Goal: Transaction & Acquisition: Purchase product/service

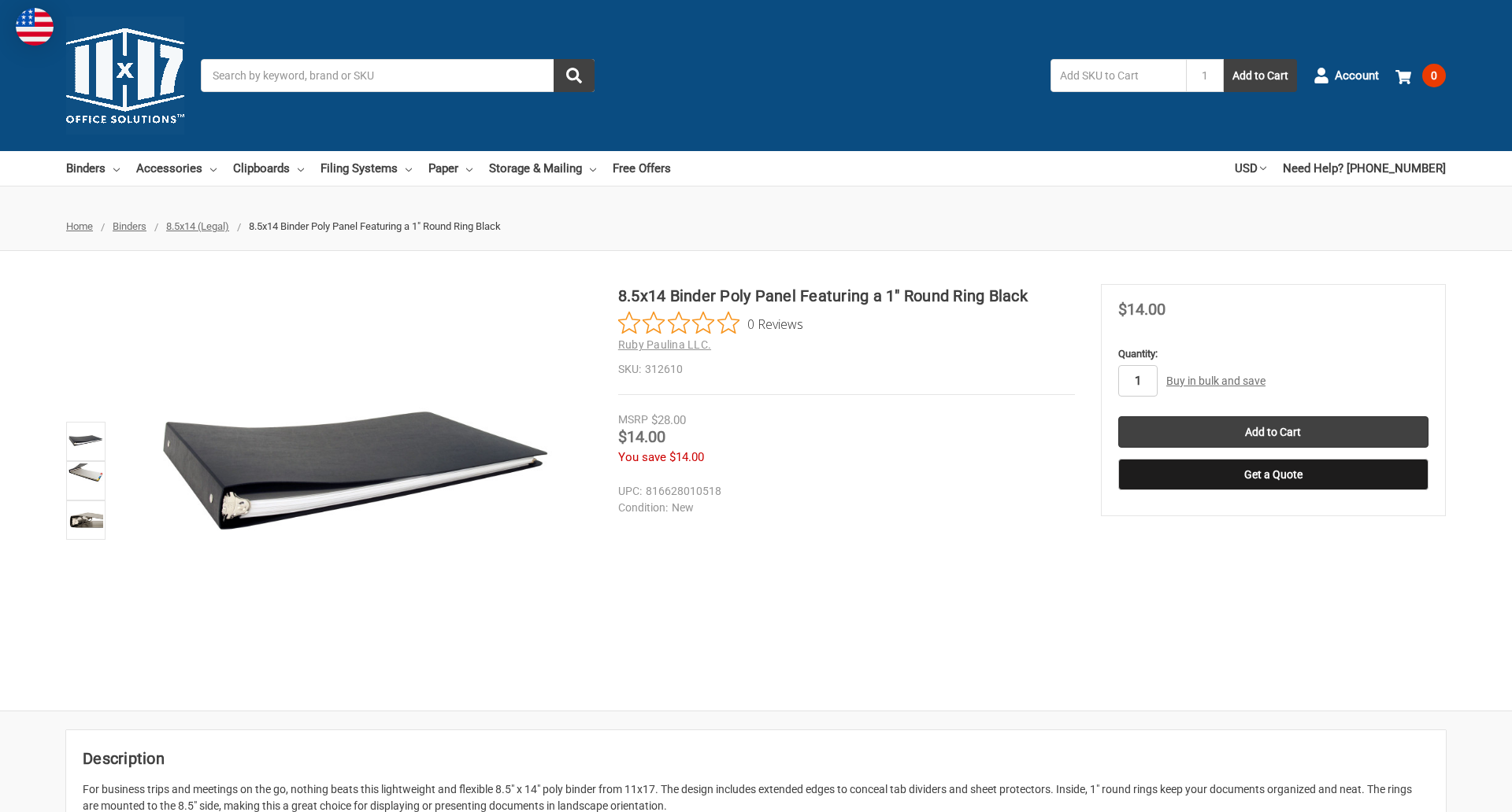
click at [1137, 381] on input "1" at bounding box center [1138, 381] width 39 height 31
click at [1272, 474] on button "Get a Quote" at bounding box center [1273, 474] width 310 height 31
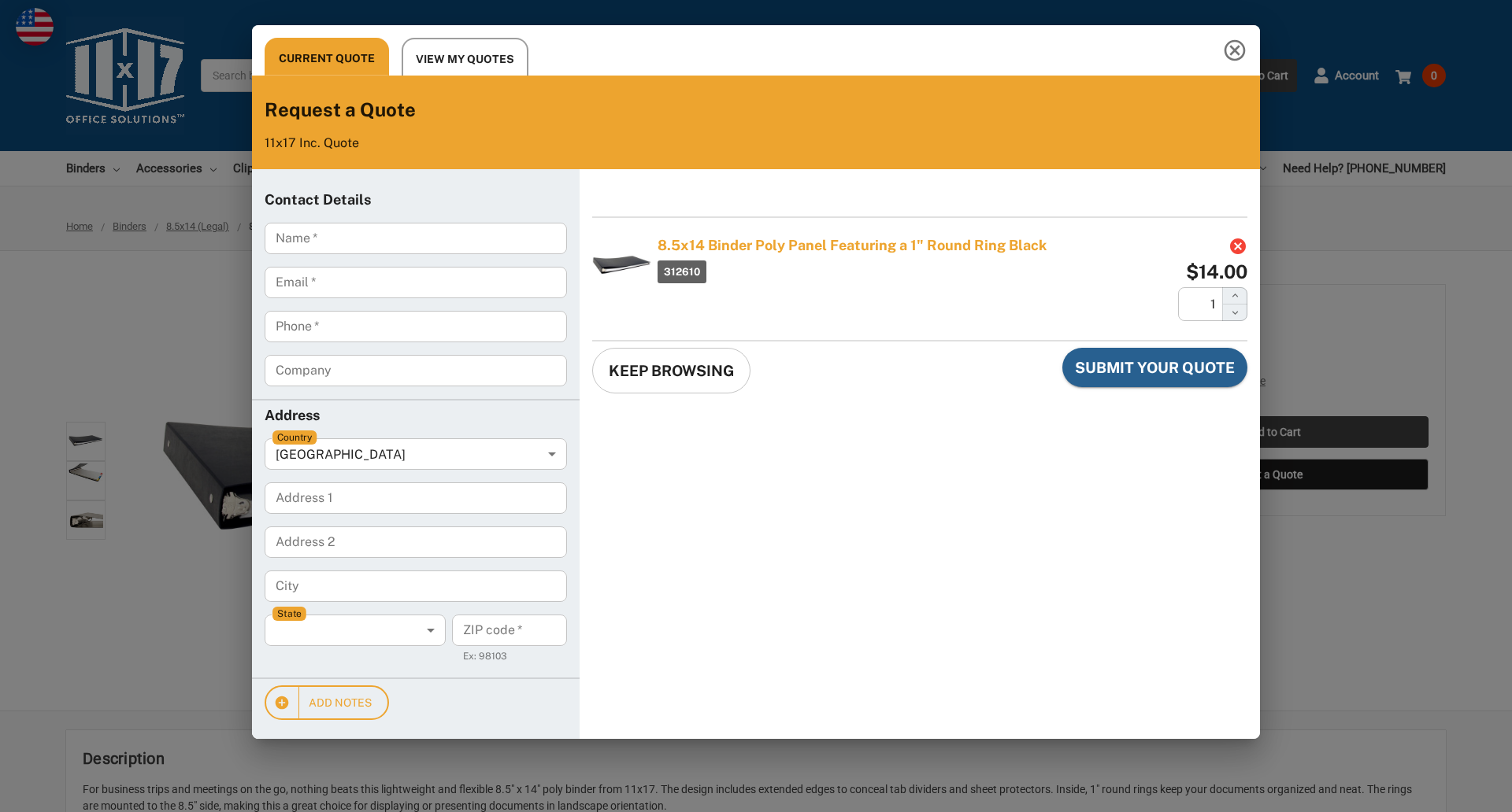
click at [1272, 432] on div "Current Quote View My Quotes Request a Quote 11x17 Inc. Quote Contact Details N…" at bounding box center [756, 406] width 1512 height 812
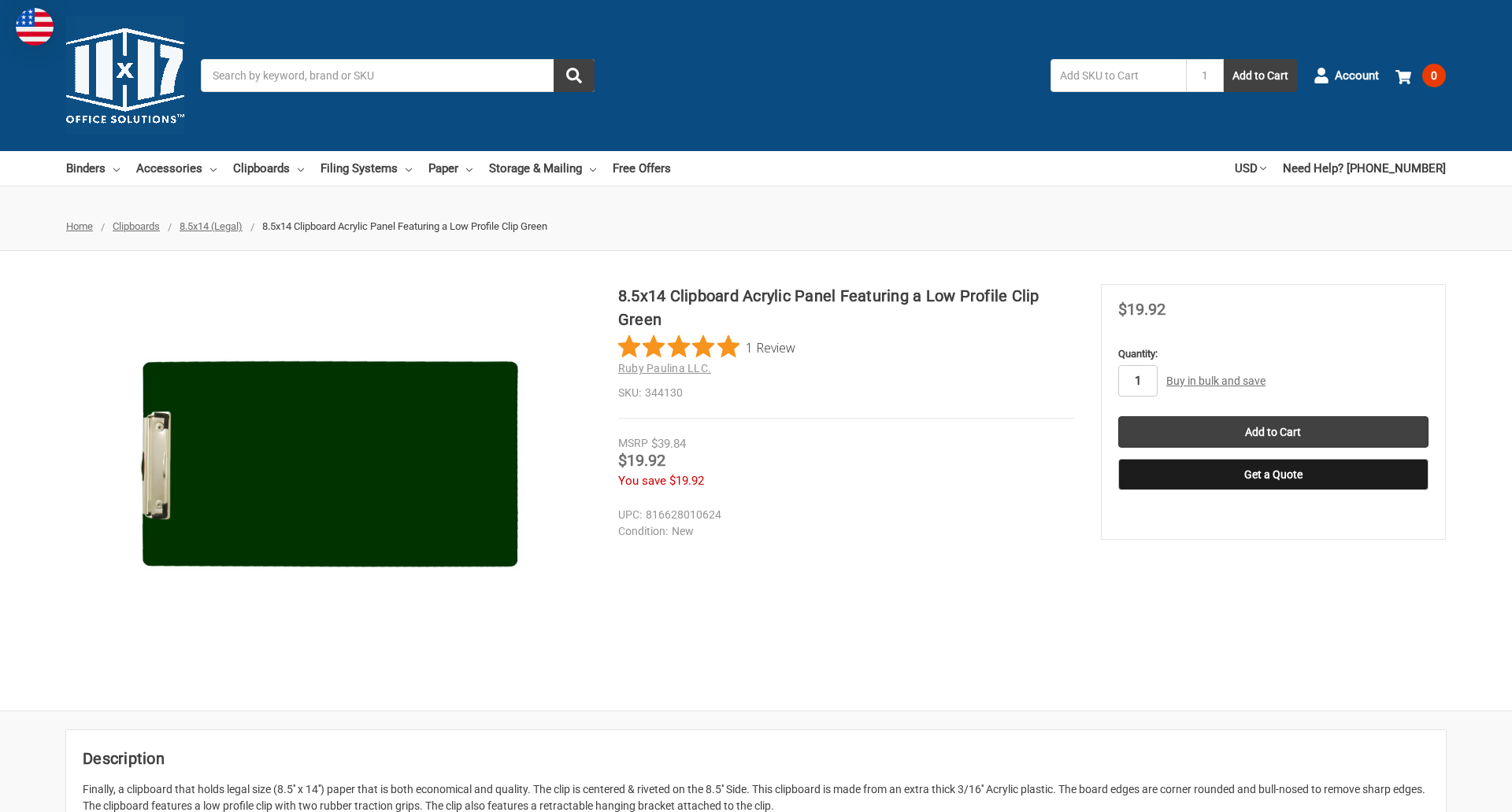
click at [1137, 381] on input "1" at bounding box center [1138, 381] width 39 height 31
type input "5"
click at [1272, 474] on button "Get a Quote" at bounding box center [1273, 474] width 310 height 31
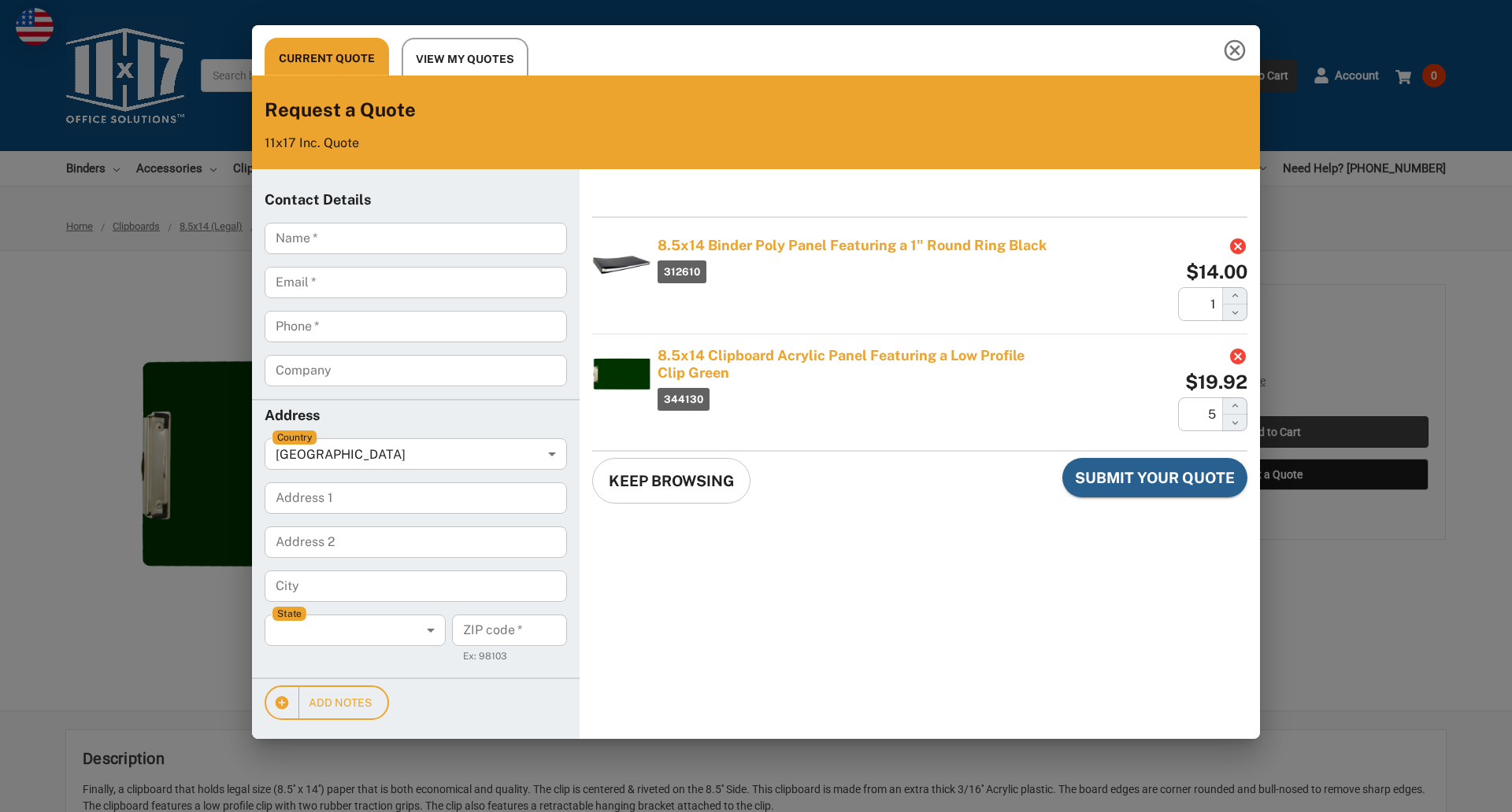
click at [1272, 432] on div "Current Quote View My Quotes Request a Quote 11x17 Inc. Quote Contact Details N…" at bounding box center [756, 406] width 1512 height 812
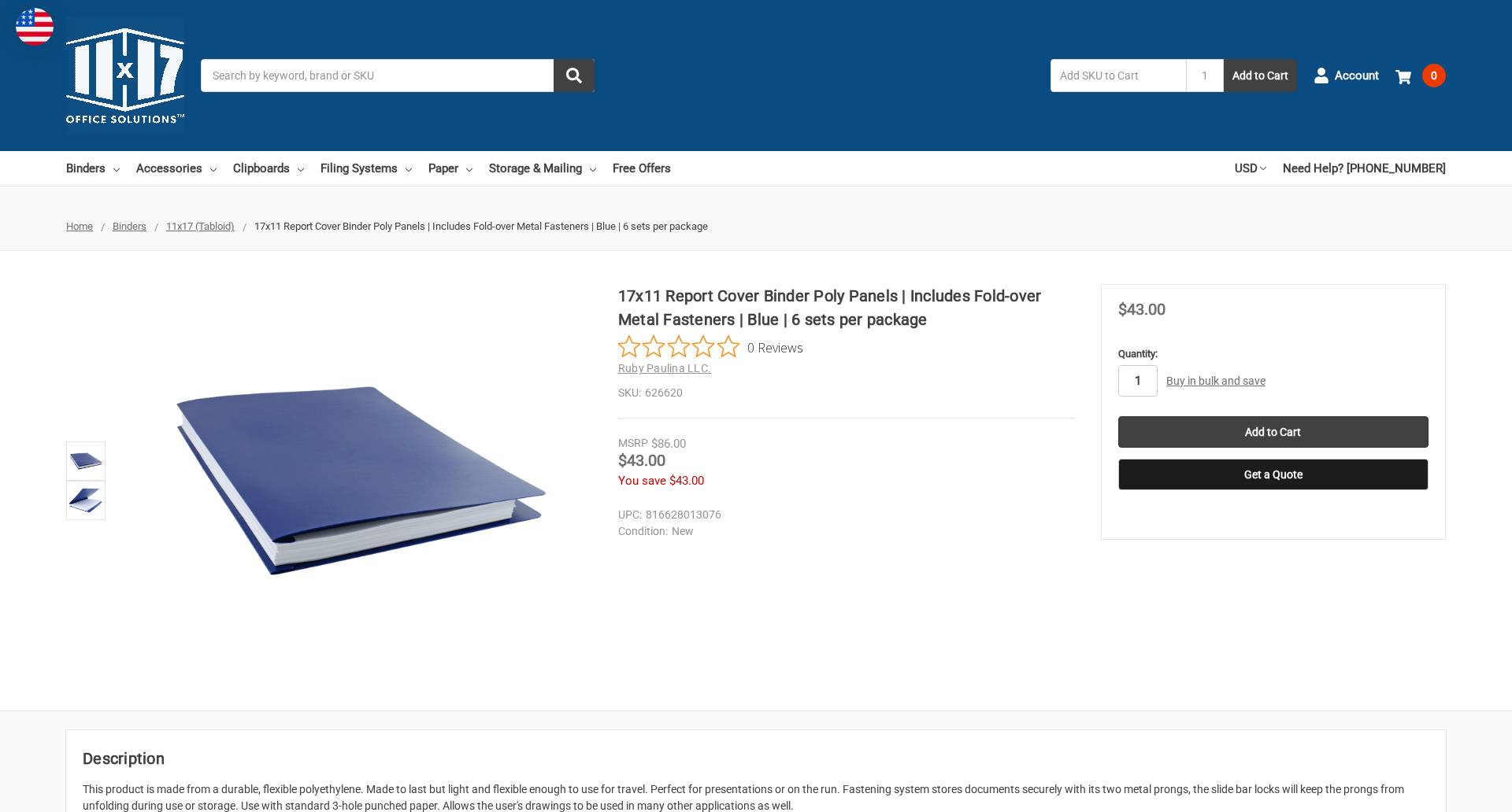
click at [1137, 381] on input "1" at bounding box center [1138, 381] width 39 height 31
type input "3"
click at [1272, 474] on button "Get a Quote" at bounding box center [1273, 474] width 310 height 31
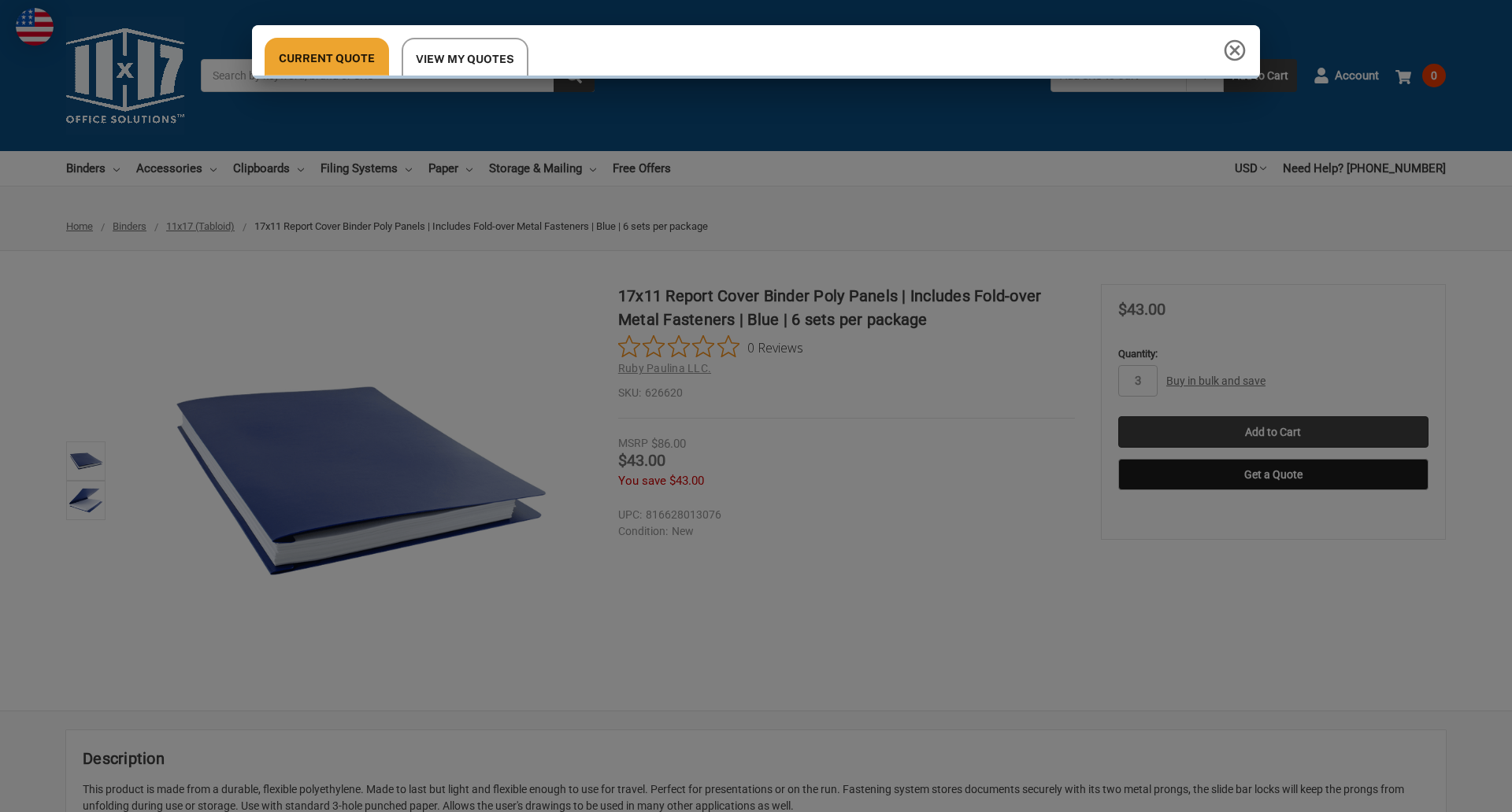
click at [1272, 432] on div "Current Quote View My Quotes Request a Quote 11x17 Inc. Quote Contact Details N…" at bounding box center [756, 406] width 1512 height 812
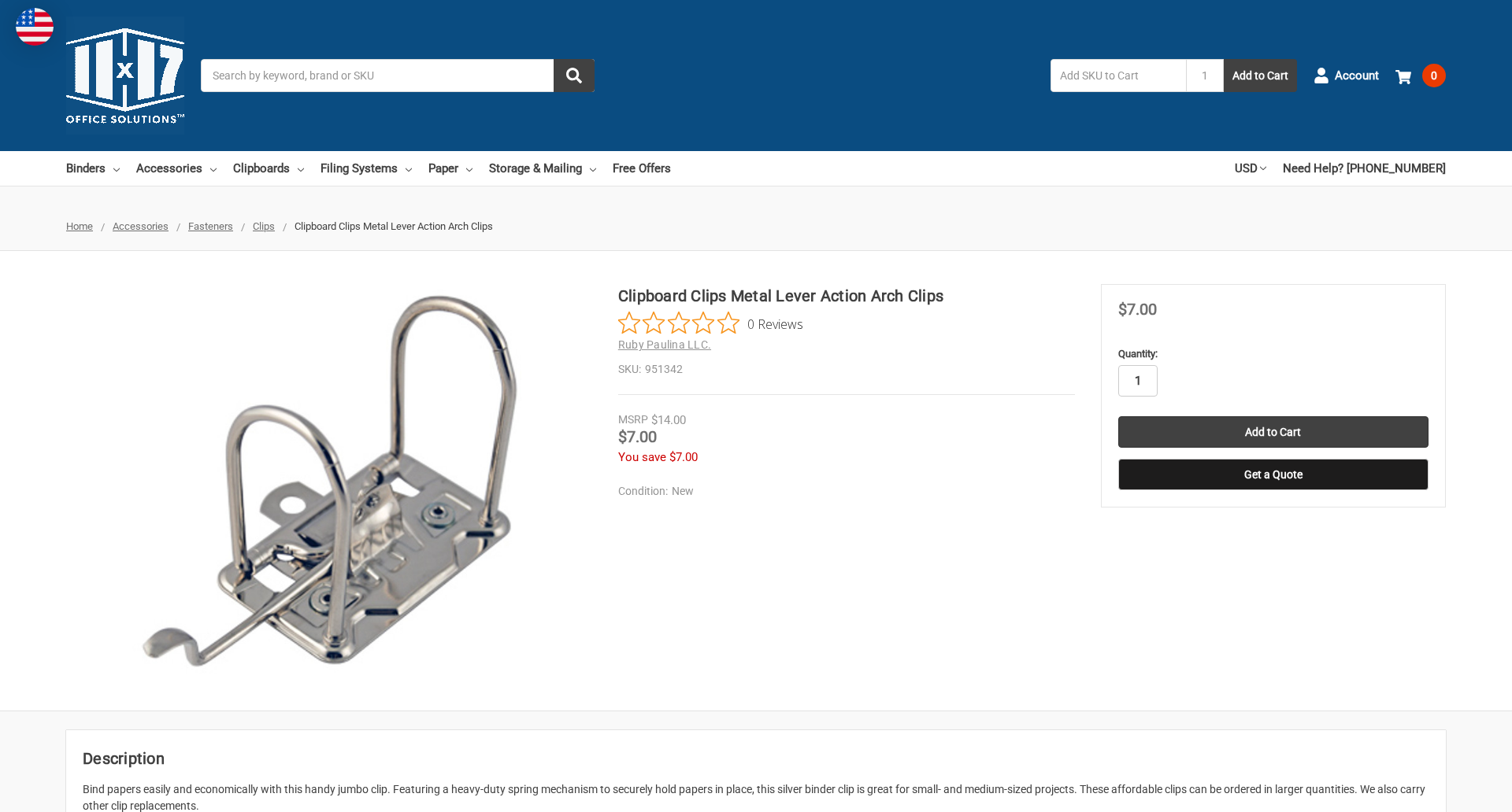
click at [1137, 381] on input "1" at bounding box center [1138, 381] width 39 height 31
type input "4"
click at [1272, 474] on button "Get a Quote" at bounding box center [1273, 474] width 310 height 31
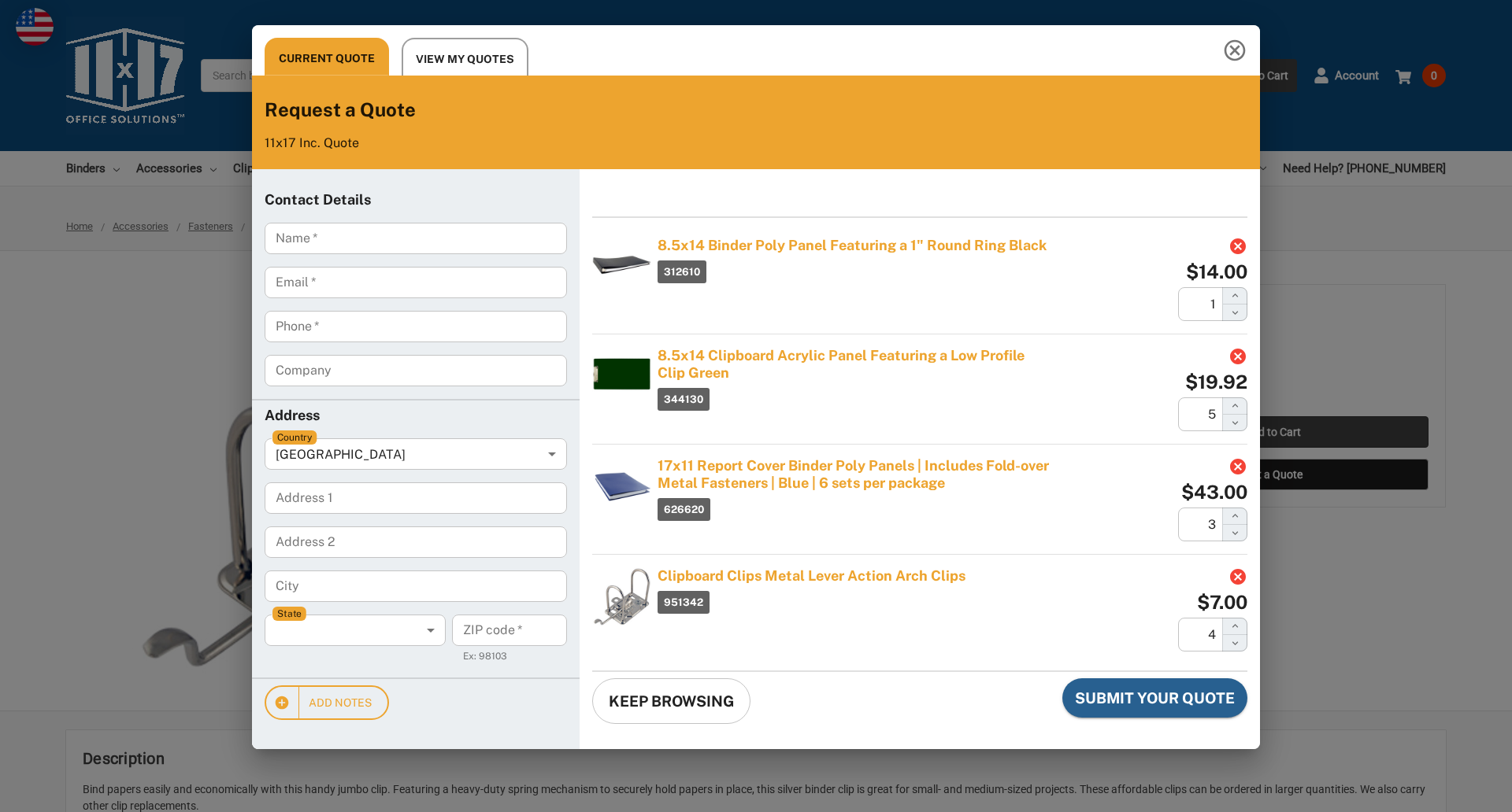
click at [1272, 432] on div "Current Quote View My Quotes Request a Quote 11x17 Inc. Quote Contact Details N…" at bounding box center [756, 406] width 1512 height 812
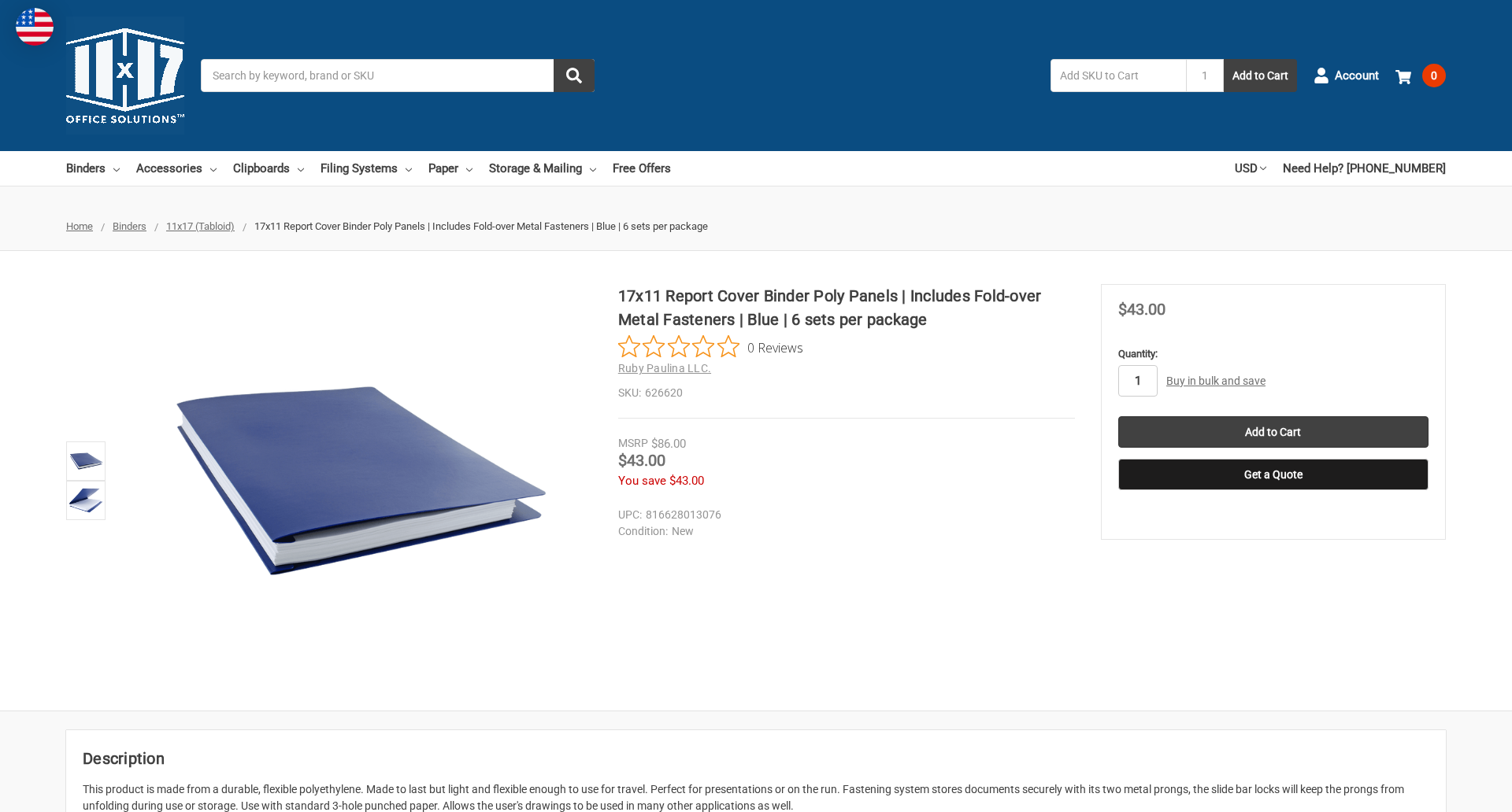
click at [1137, 381] on input "1" at bounding box center [1138, 381] width 39 height 31
type input "2"
click at [1272, 474] on button "Get a Quote" at bounding box center [1273, 474] width 310 height 31
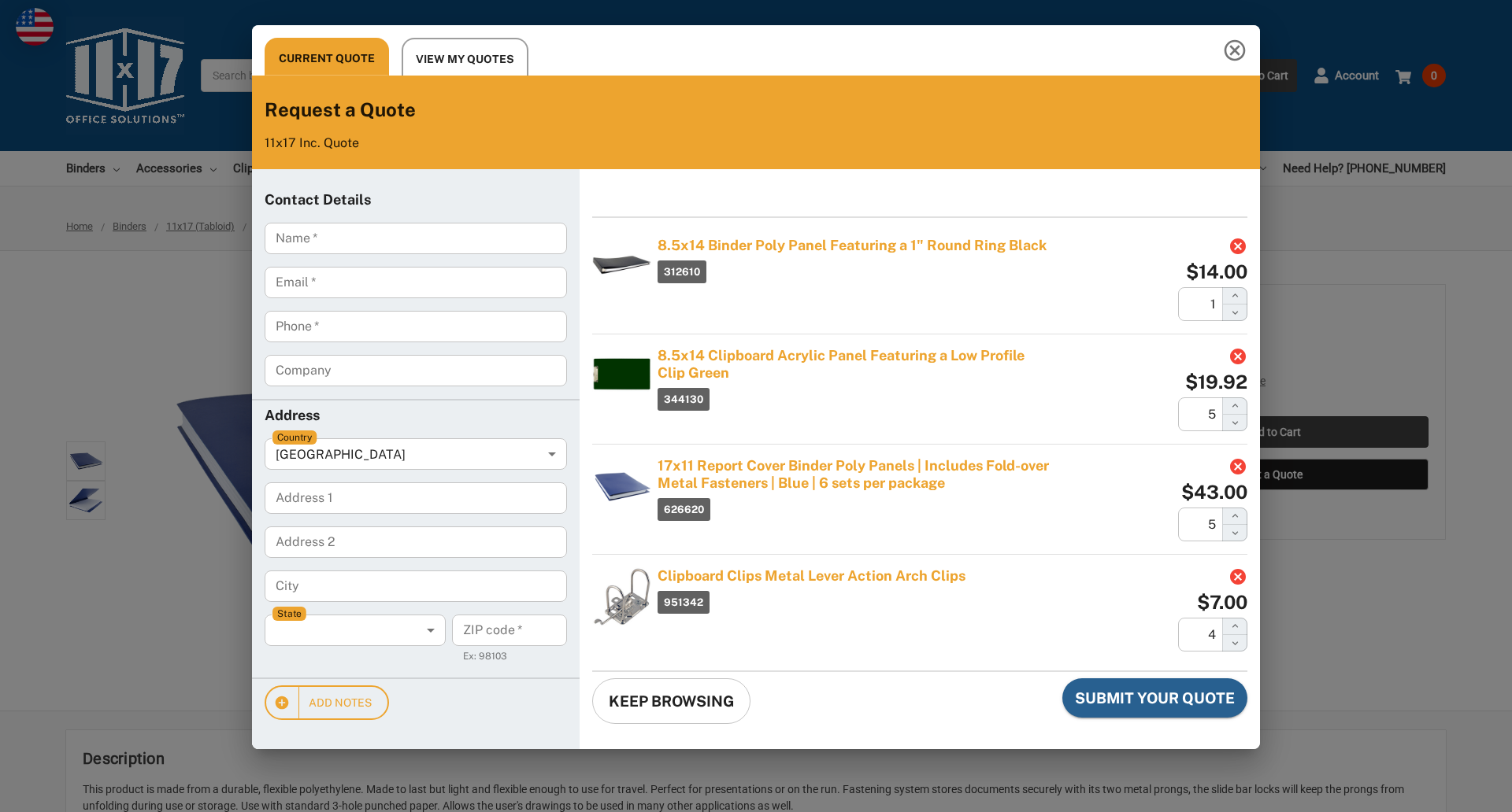
click at [1272, 432] on div "Current Quote View My Quotes Request a Quote 11x17 Inc. Quote Contact Details N…" at bounding box center [756, 406] width 1512 height 812
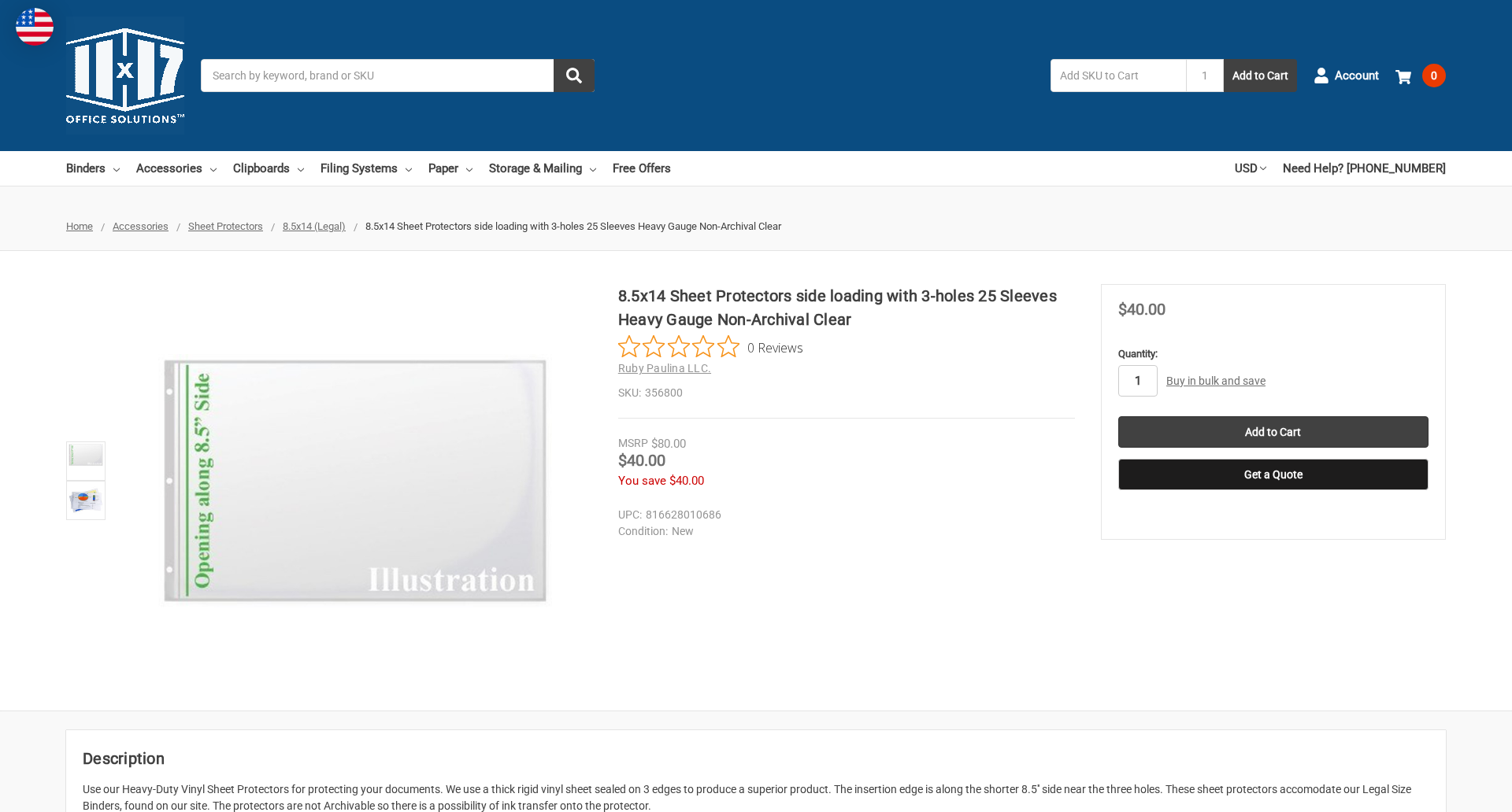
click at [1137, 381] on input "1" at bounding box center [1138, 381] width 39 height 31
type input "2"
click at [1272, 474] on button "Get a Quote" at bounding box center [1273, 474] width 310 height 31
click at [1272, 432] on input "Add to Cart" at bounding box center [1273, 431] width 310 height 31
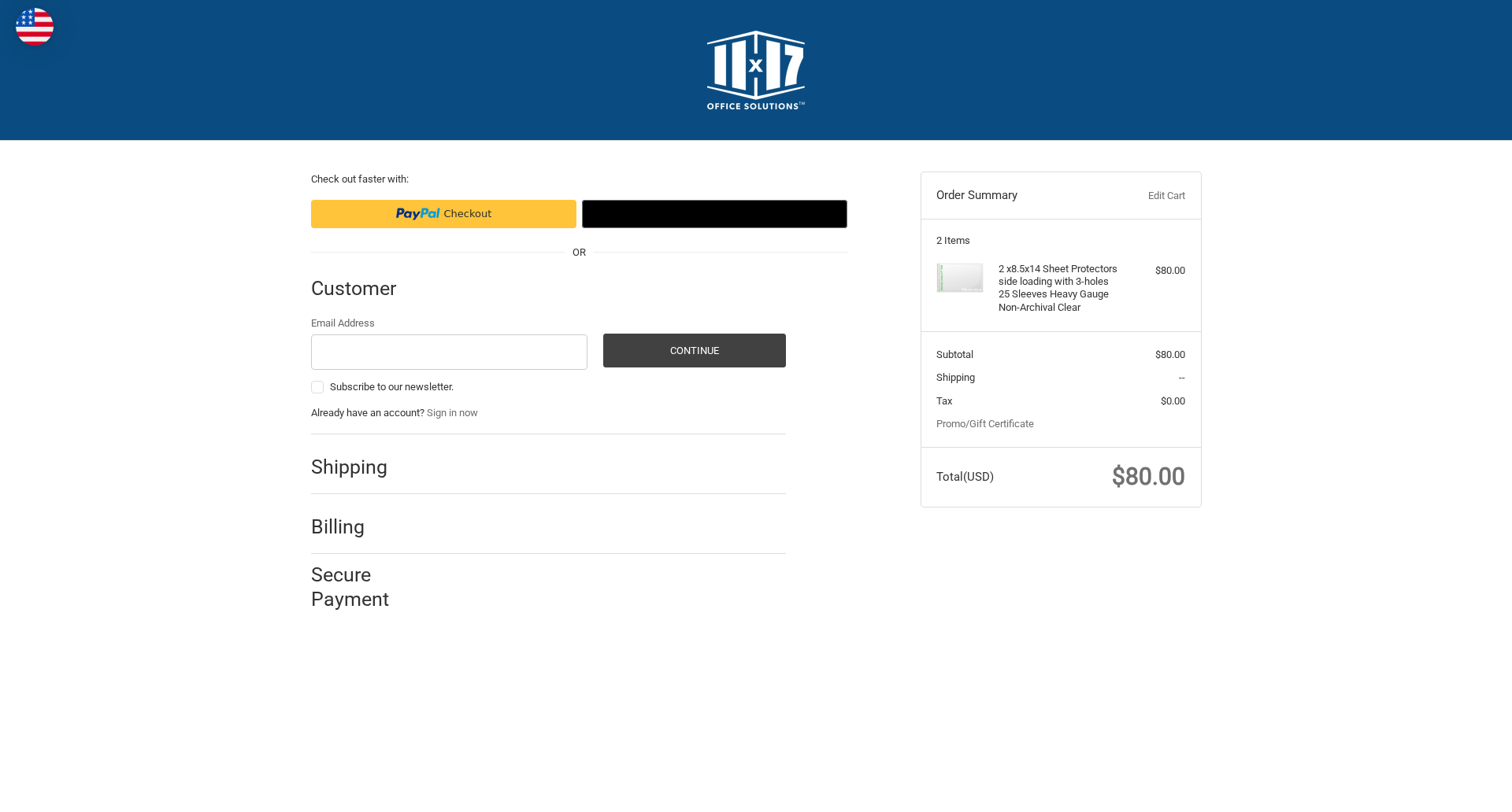
click at [449, 352] on input "Email Address" at bounding box center [450, 352] width 277 height 35
type input "[EMAIL_ADDRESS][DOMAIN_NAME]"
click at [694, 350] on button "Continue" at bounding box center [694, 350] width 182 height 33
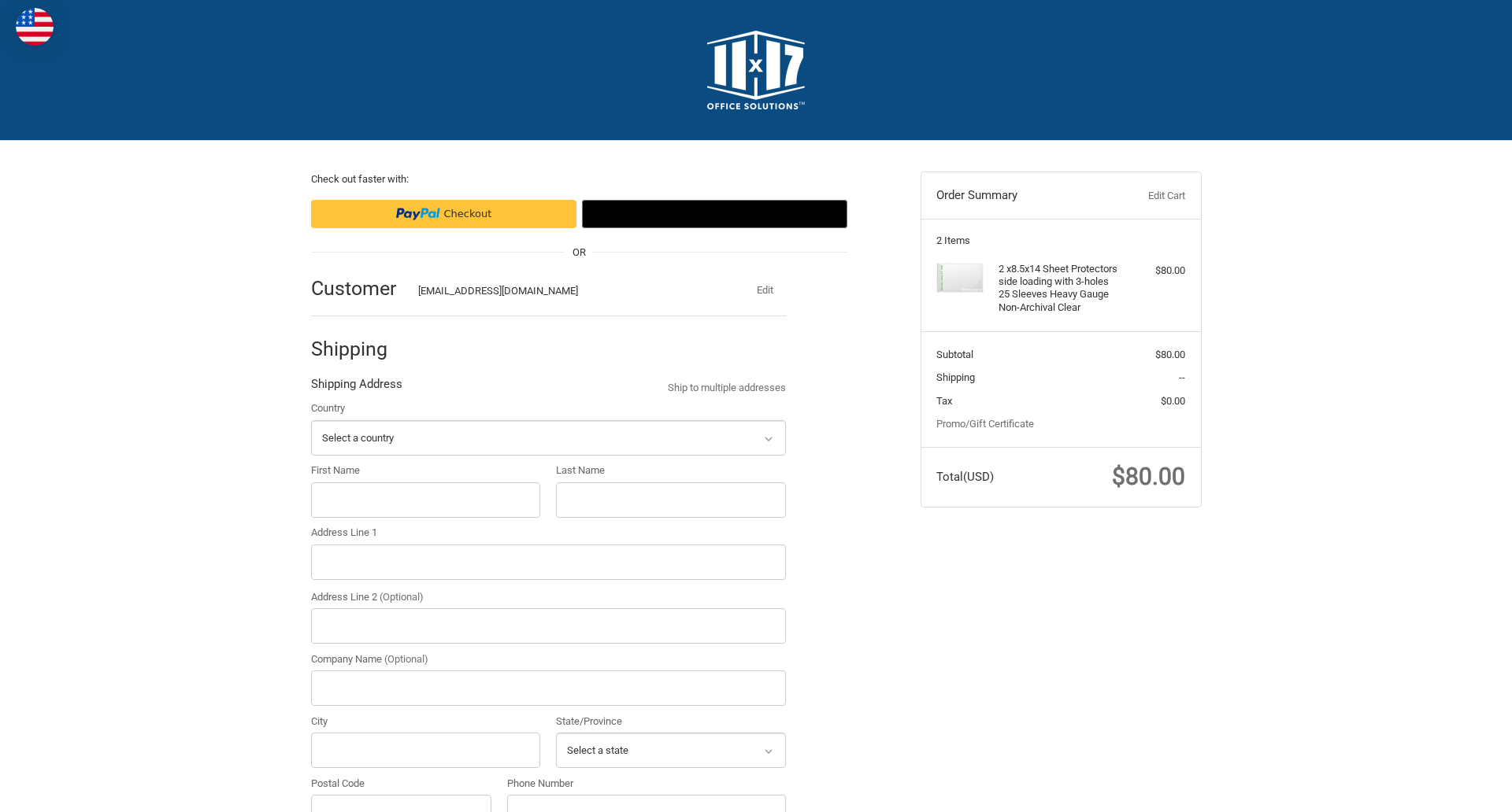
select select "US"
click at [426, 500] on input "First Name" at bounding box center [426, 500] width 230 height 35
type input "reflectiz"
click at [670, 500] on input "Last Name" at bounding box center [670, 500] width 230 height 35
type input "bigcommerce"
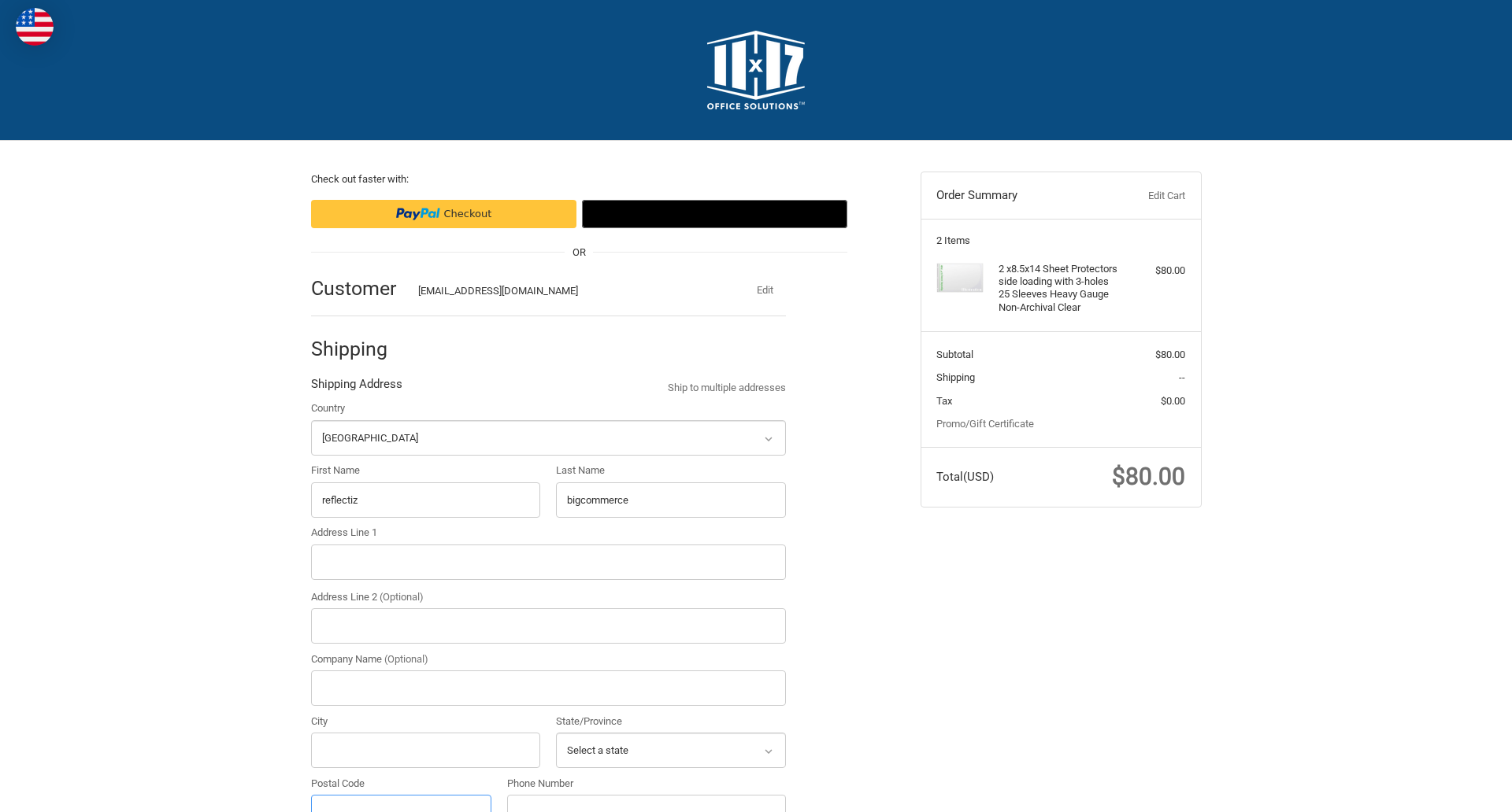
click at [401, 795] on input "Postal Code" at bounding box center [402, 812] width 181 height 35
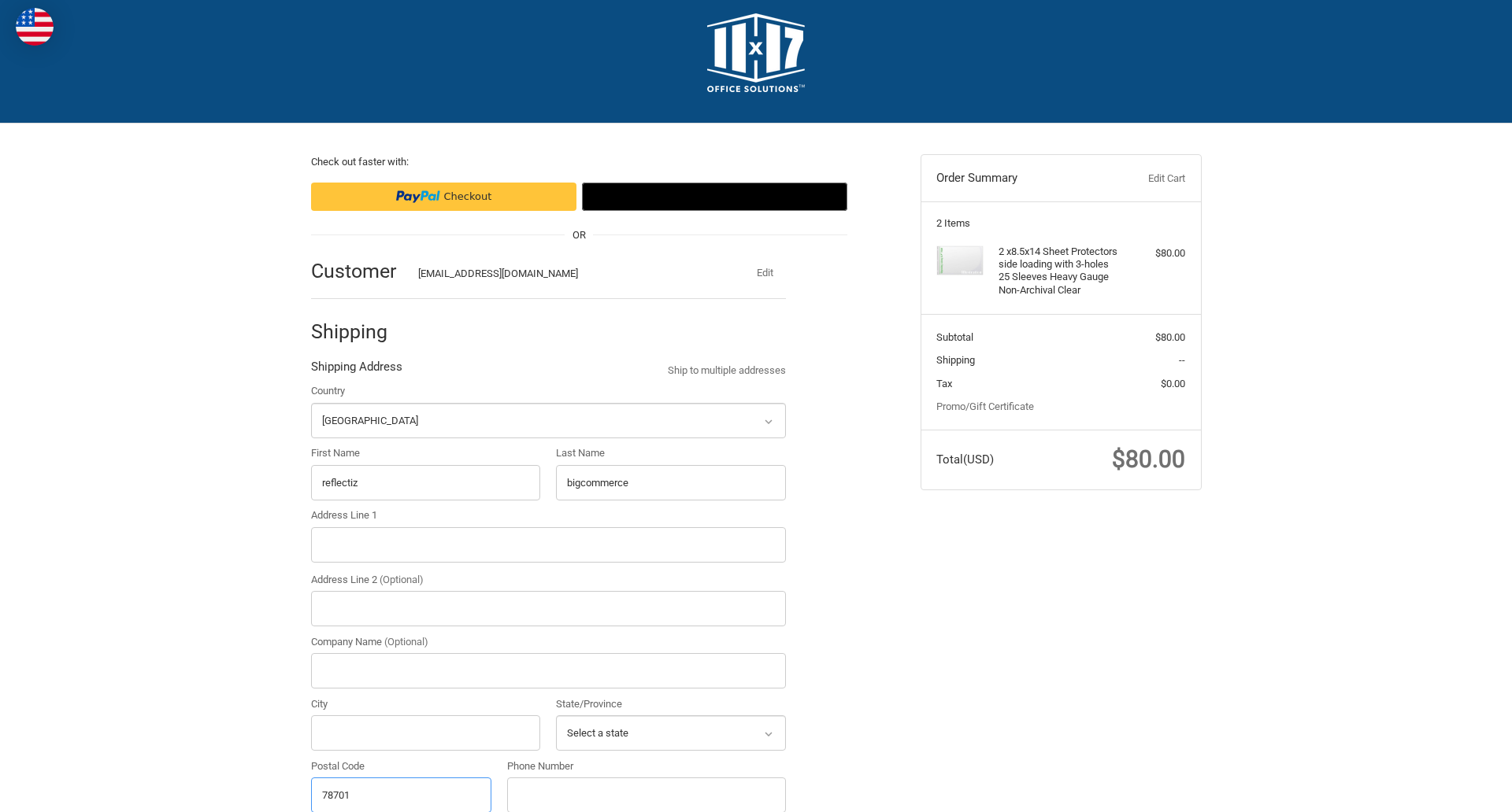
click at [401, 794] on input "78701" at bounding box center [402, 795] width 181 height 35
type input "78701"
click at [548, 545] on input "Address Line 1" at bounding box center [548, 545] width 474 height 35
type input "[STREET_ADDRESS]"
click at [356, 371] on legend "Shipping Address" at bounding box center [357, 370] width 92 height 25
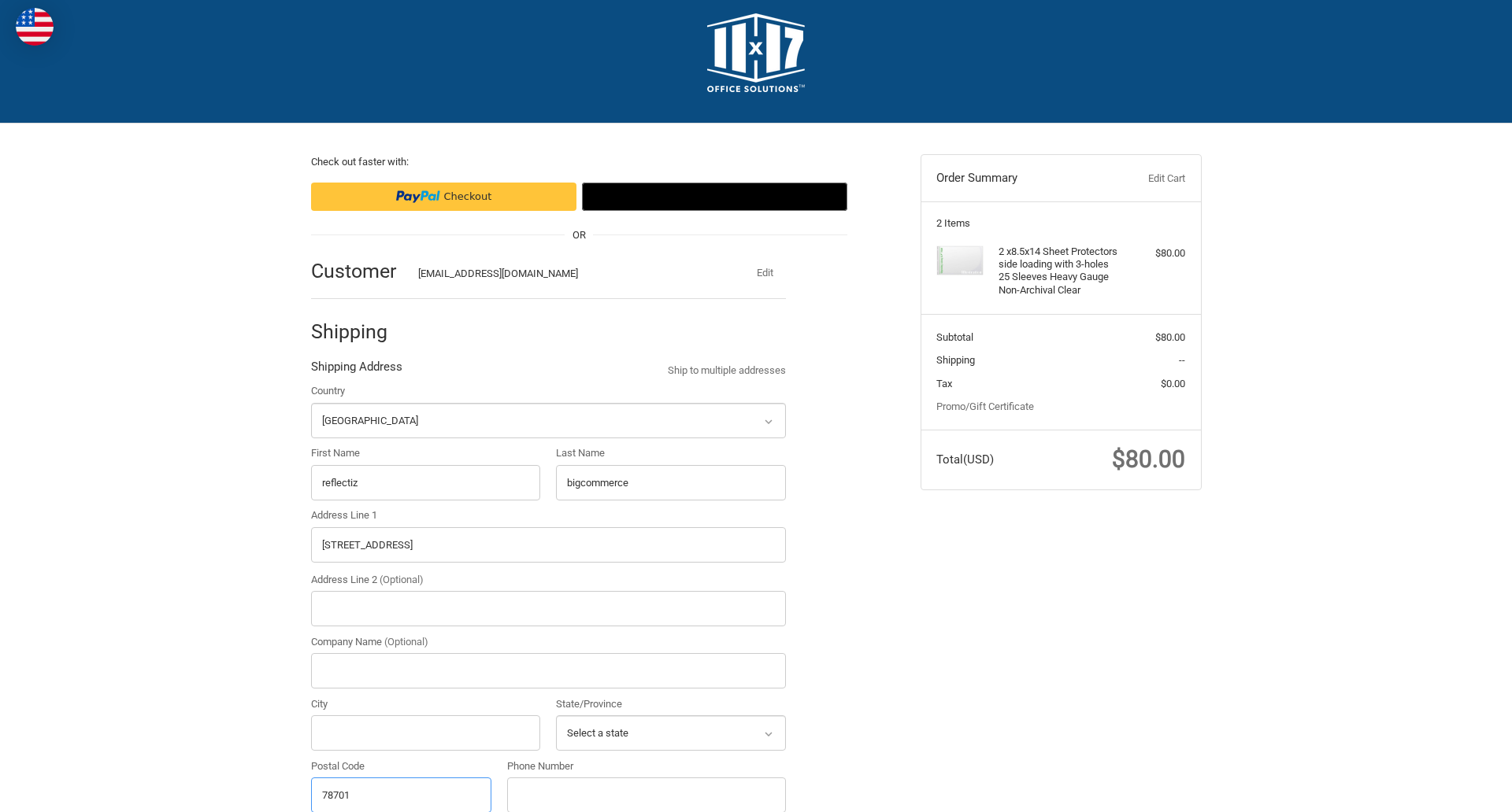
click at [401, 794] on input "78701" at bounding box center [402, 795] width 181 height 35
type input "78701"
select select "[GEOGRAPHIC_DATA]"
click at [548, 609] on input "Address Line 2 (Optional)" at bounding box center [548, 609] width 474 height 35
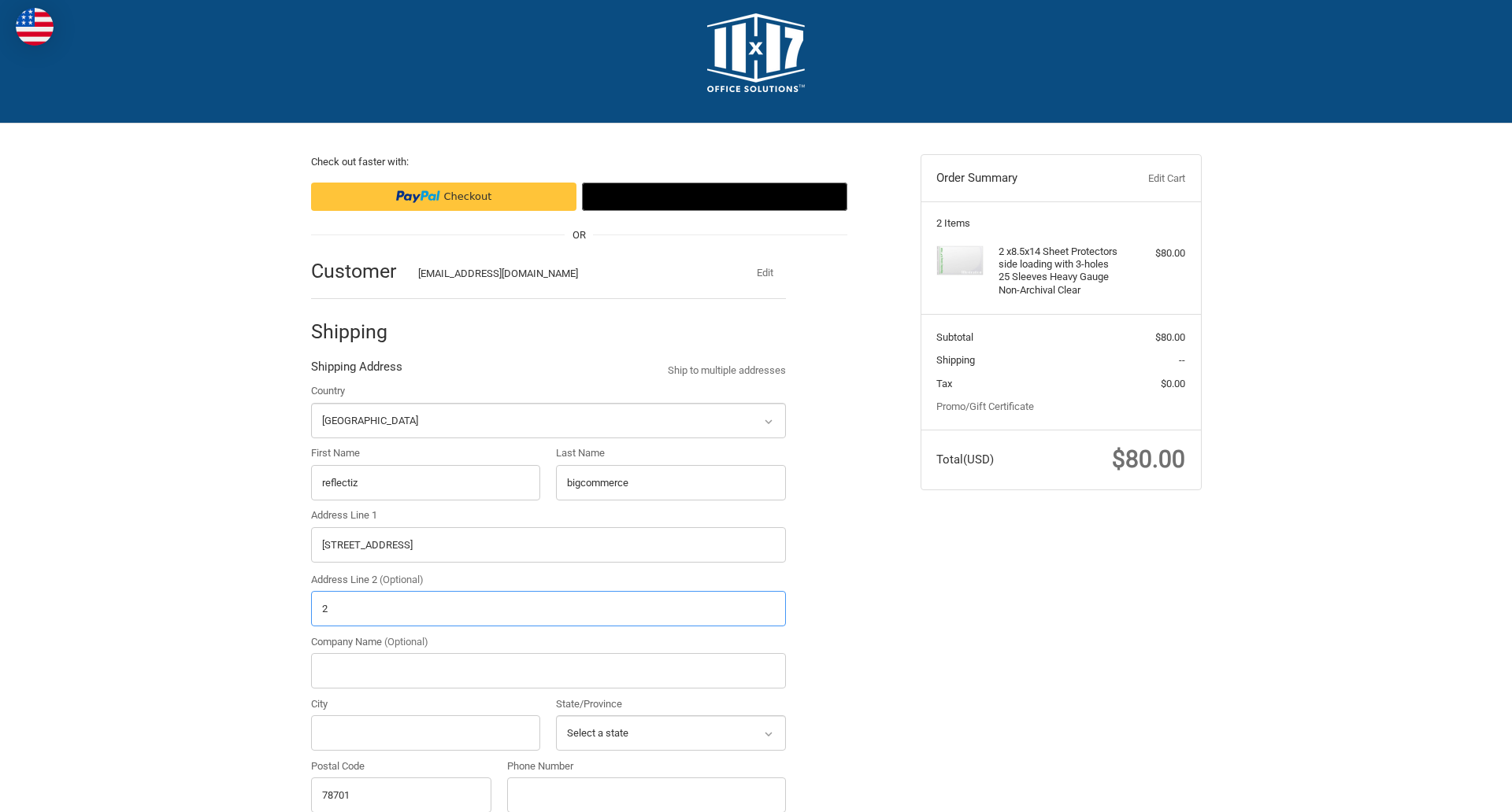
type input "2"
click at [426, 733] on input "City" at bounding box center [426, 733] width 230 height 35
click at [426, 733] on input "Austin" at bounding box center [426, 733] width 230 height 35
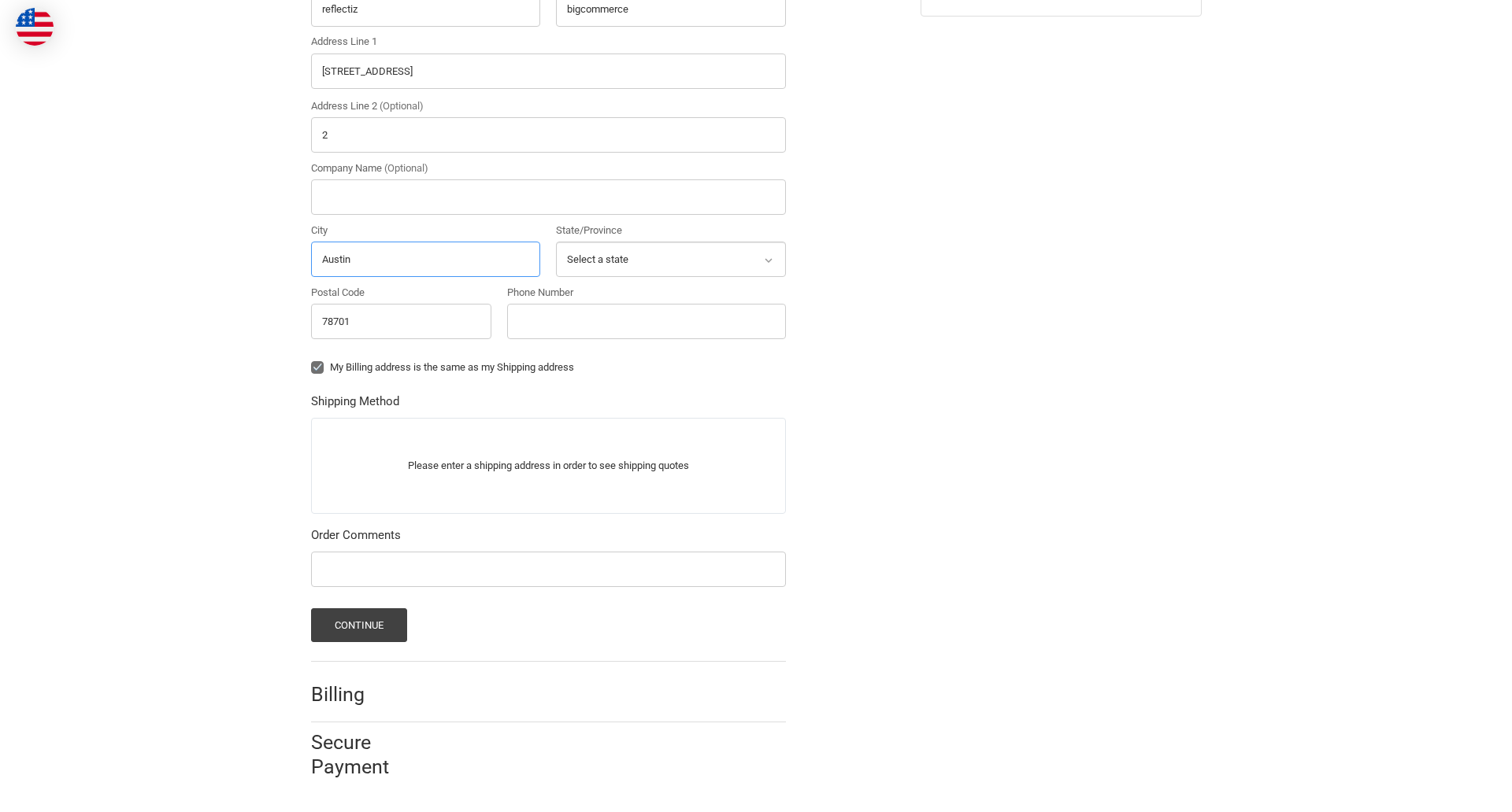
type input "Austin"
click at [646, 322] on input "Phone Number" at bounding box center [646, 321] width 279 height 35
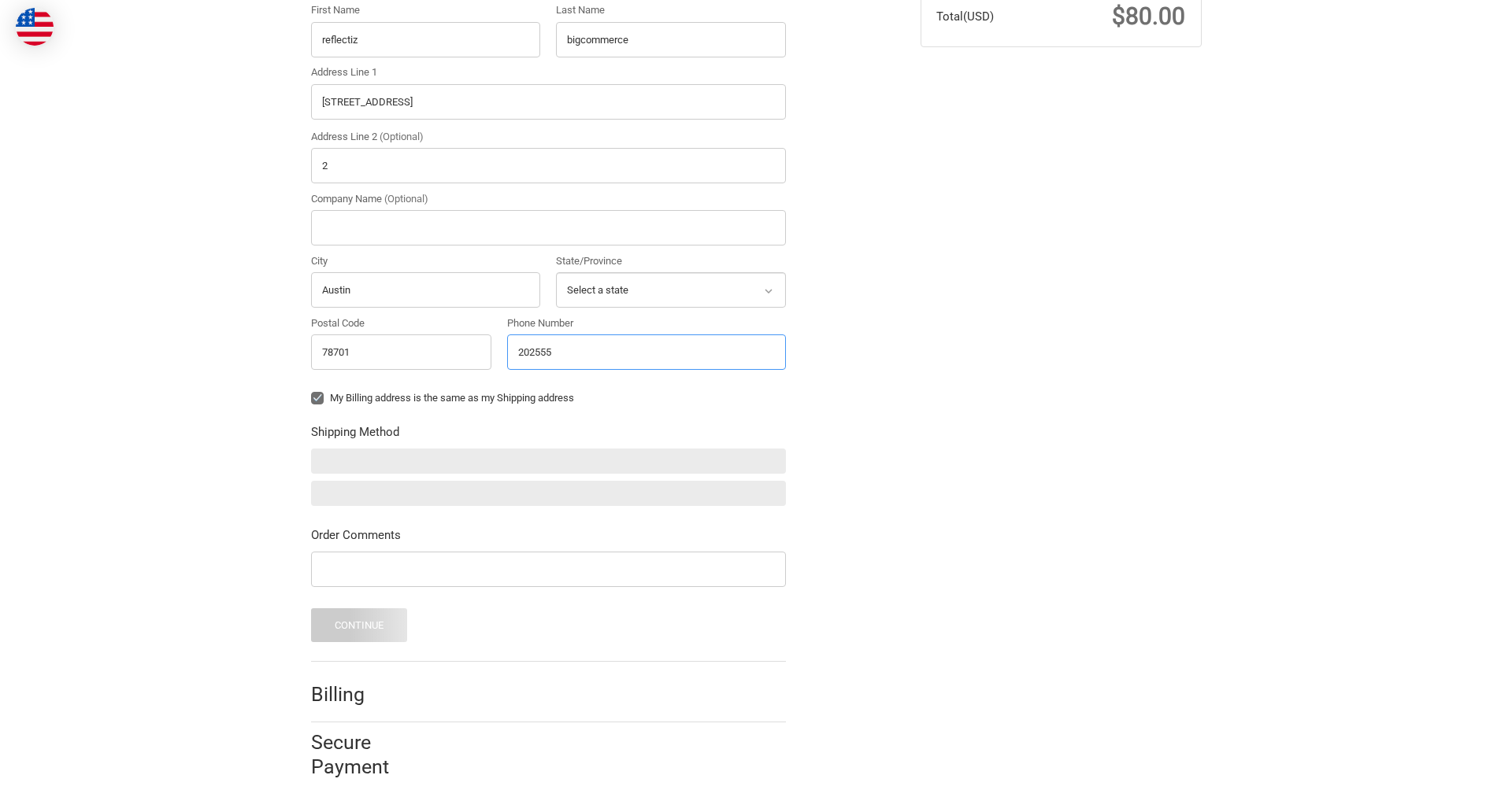
scroll to position [461, 0]
type input "2025550150"
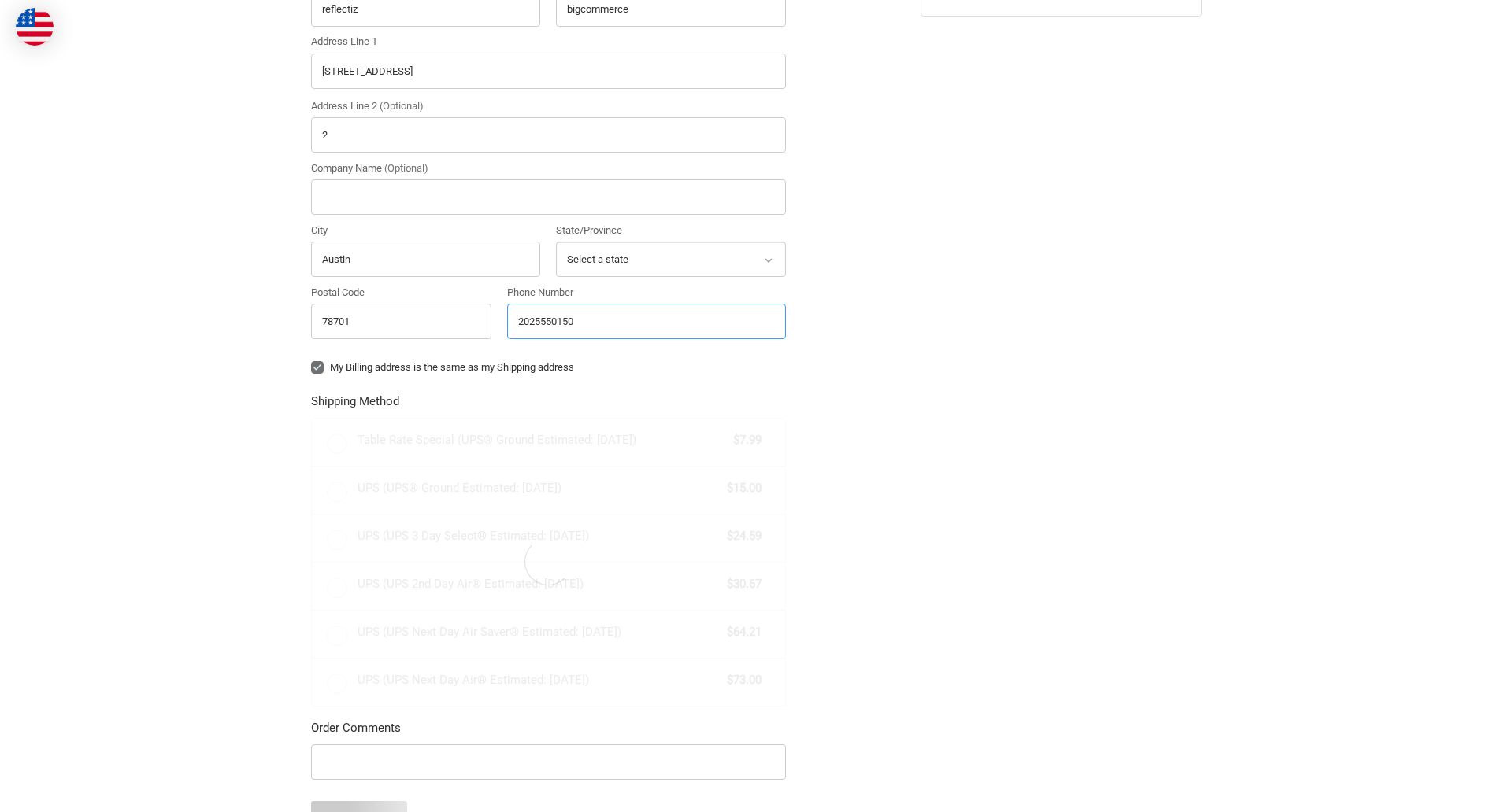
radio input "true"
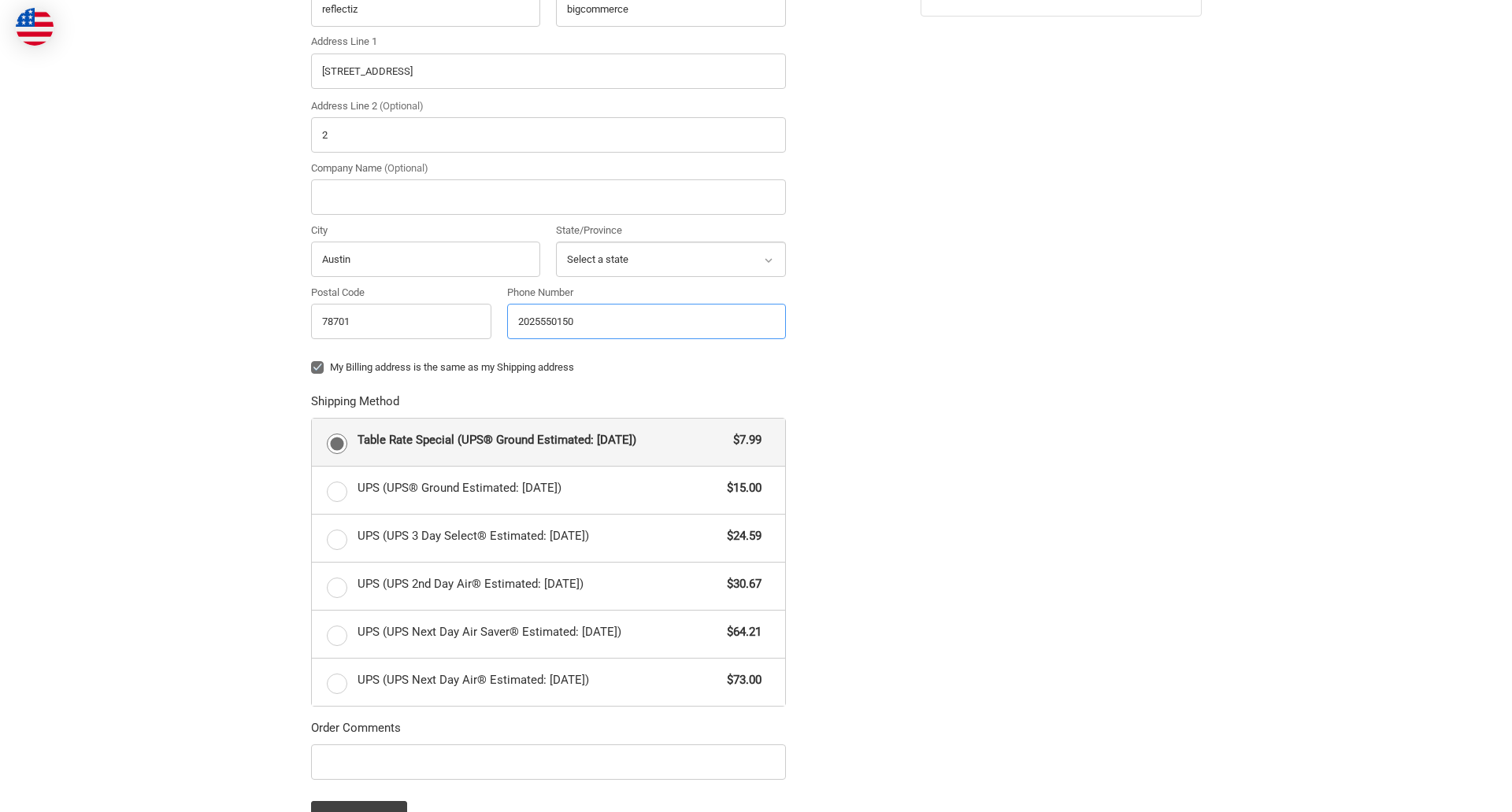
type input "2025550150"
click at [548, 197] on input "Company Name (Optional)" at bounding box center [548, 197] width 474 height 35
type input "bigcommerce"
click at [311, 380] on form "Country Select a country [GEOGRAPHIC_DATA] [GEOGRAPHIC_DATA] [GEOGRAPHIC_DATA] …" at bounding box center [548, 372] width 474 height 926
click at [311, 782] on form "Country Select a country [GEOGRAPHIC_DATA] [GEOGRAPHIC_DATA] [GEOGRAPHIC_DATA] …" at bounding box center [548, 372] width 474 height 926
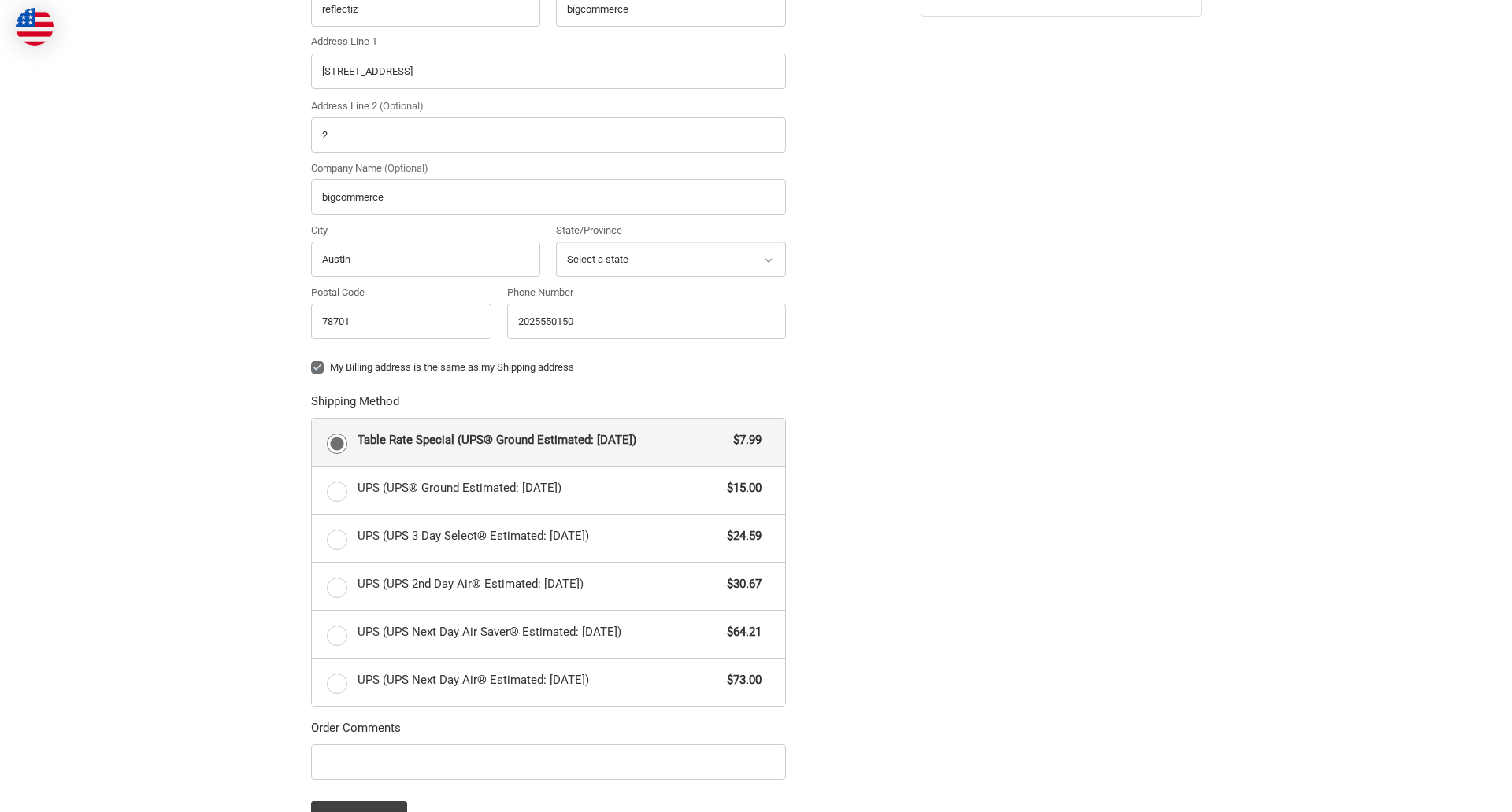
scroll to position [684, 0]
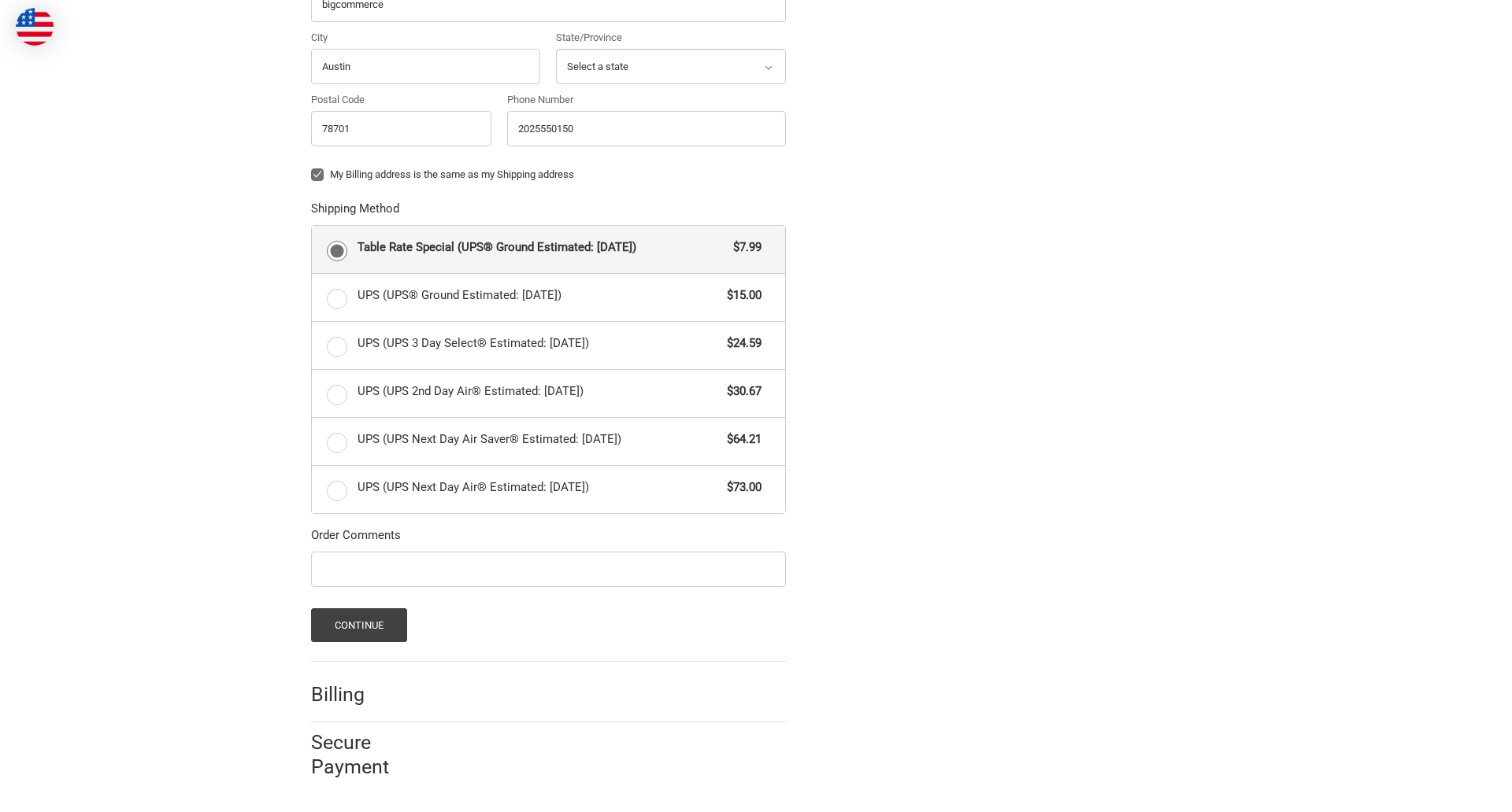
click at [548, 249] on span "Table Rate Special (UPS® Ground Estimated: [DATE])" at bounding box center [542, 247] width 368 height 18
click at [313, 227] on input "Table Rate Special (UPS® Ground Estimated: [DATE]) $7.99" at bounding box center [312, 226] width 1 height 1
click at [358, 625] on button "Continue" at bounding box center [359, 625] width 96 height 33
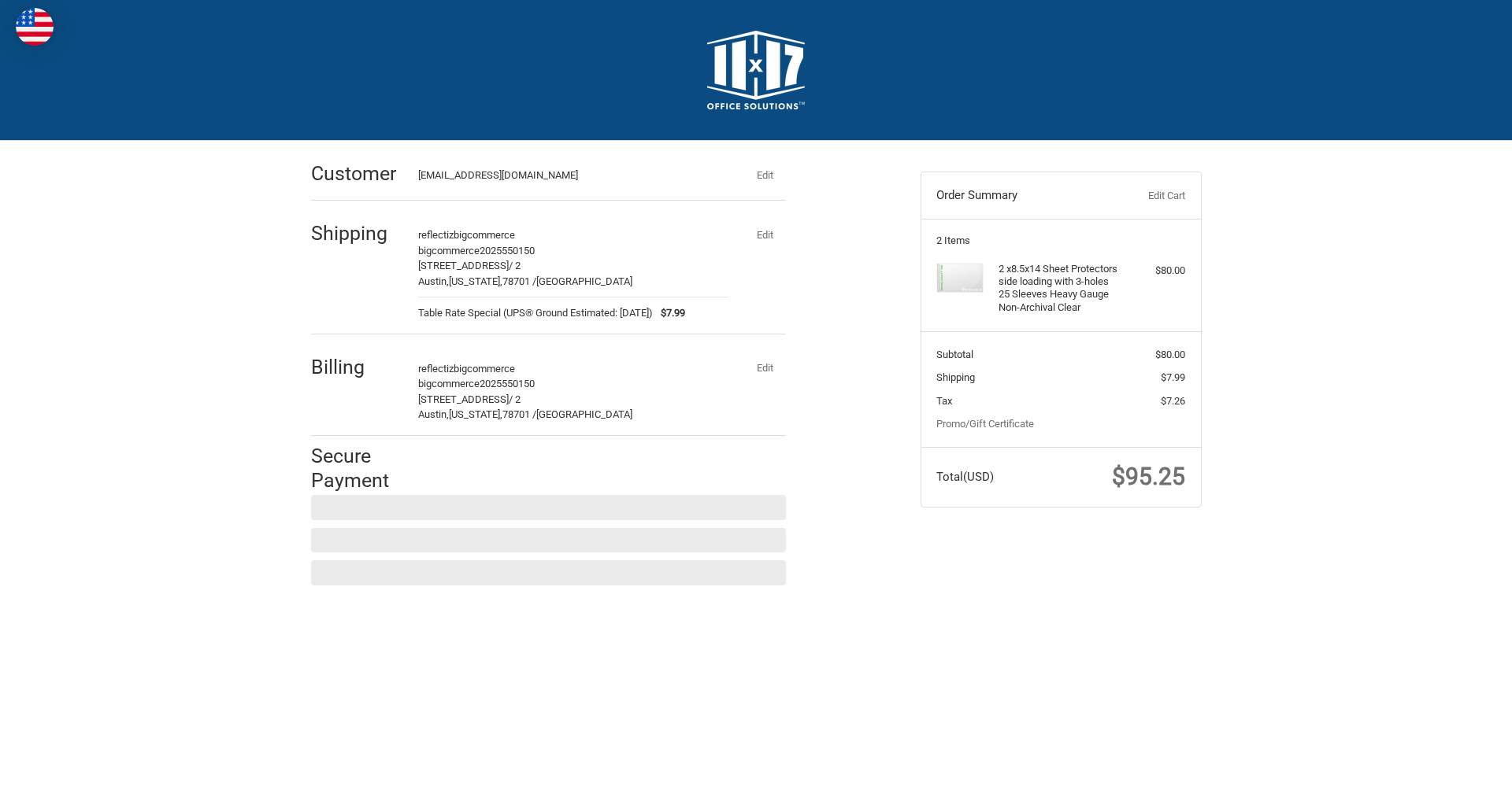
scroll to position [0, 0]
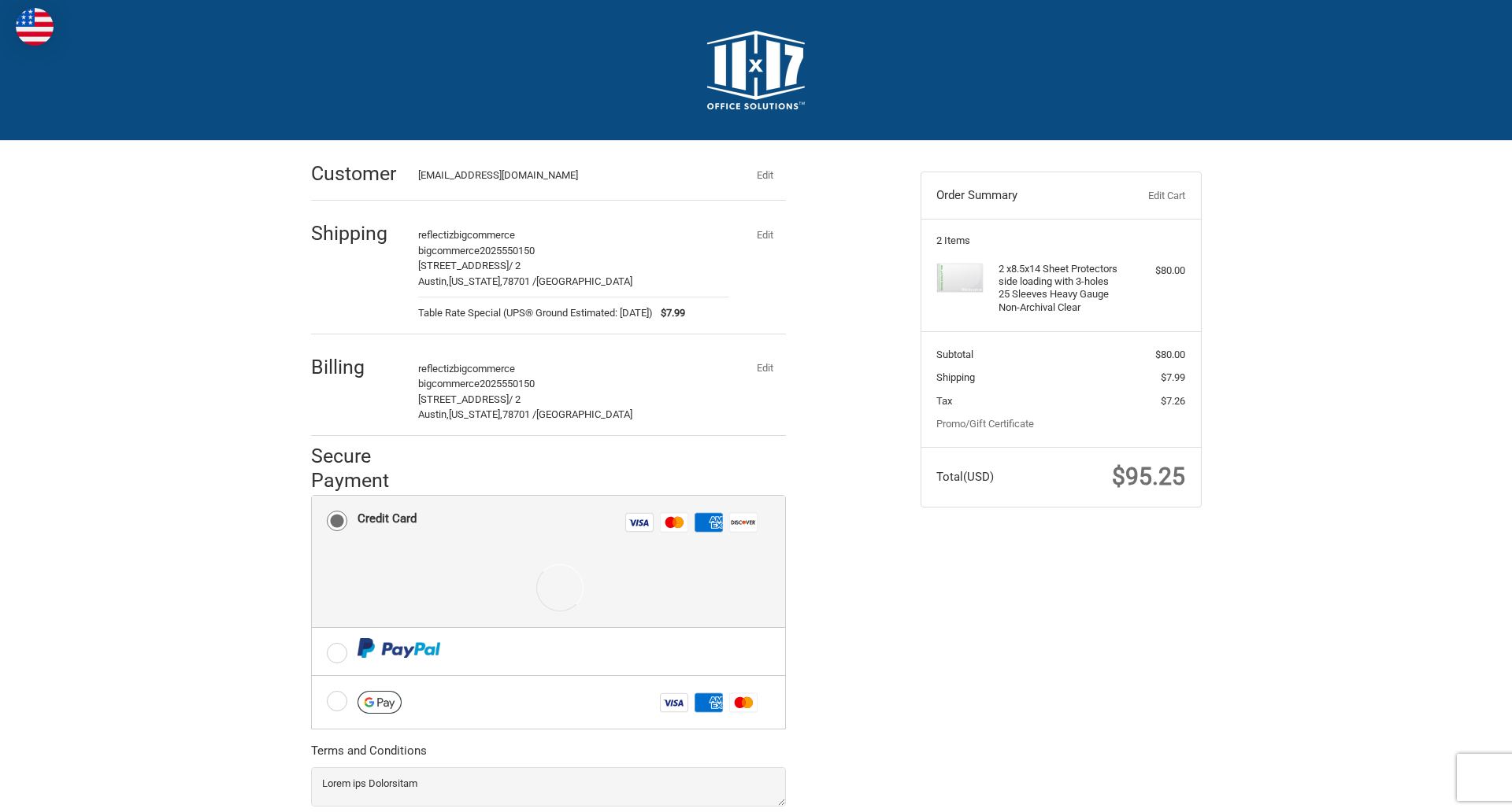
click at [548, 562] on div at bounding box center [559, 588] width 404 height 79
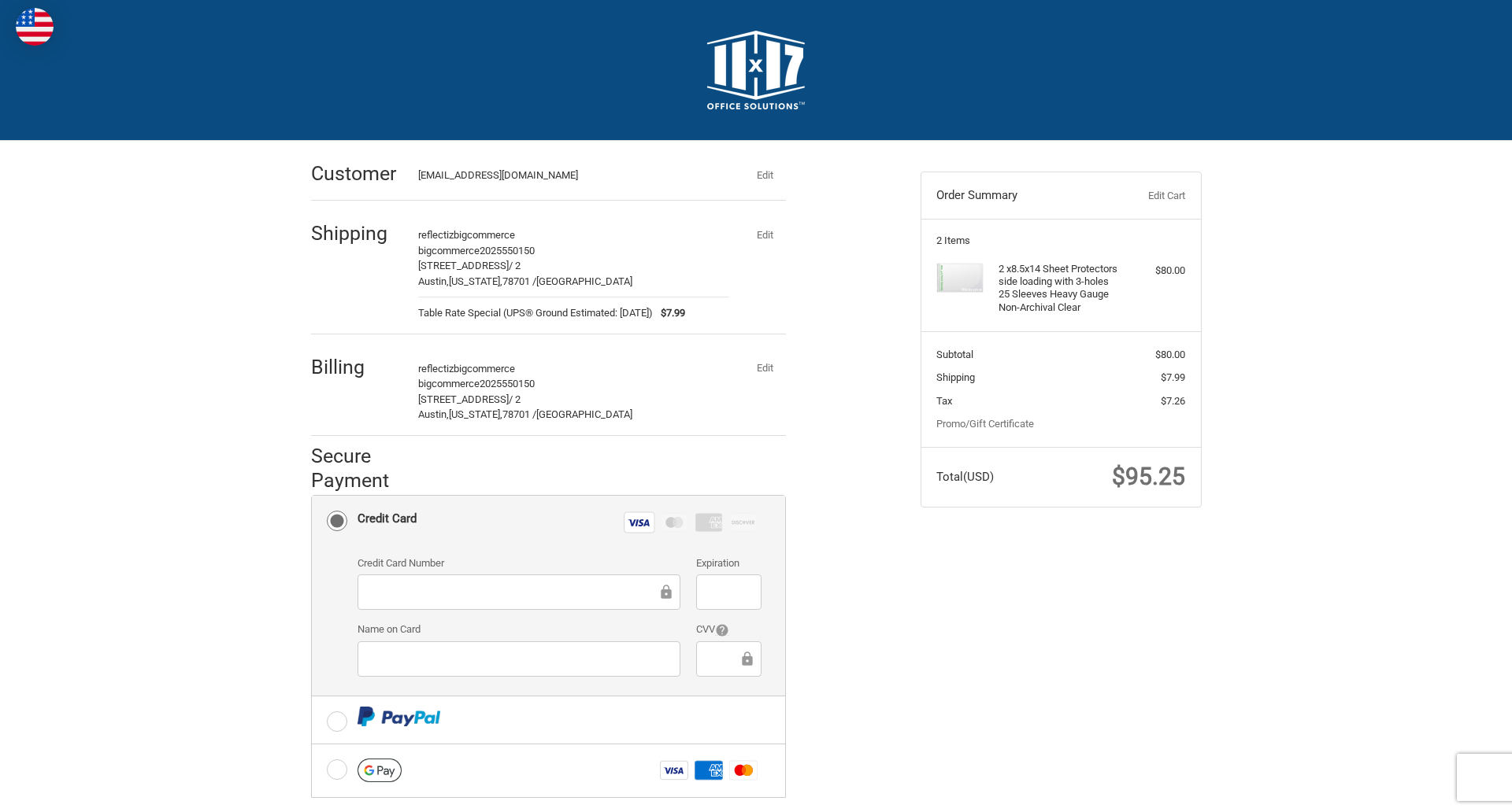
scroll to position [205, 0]
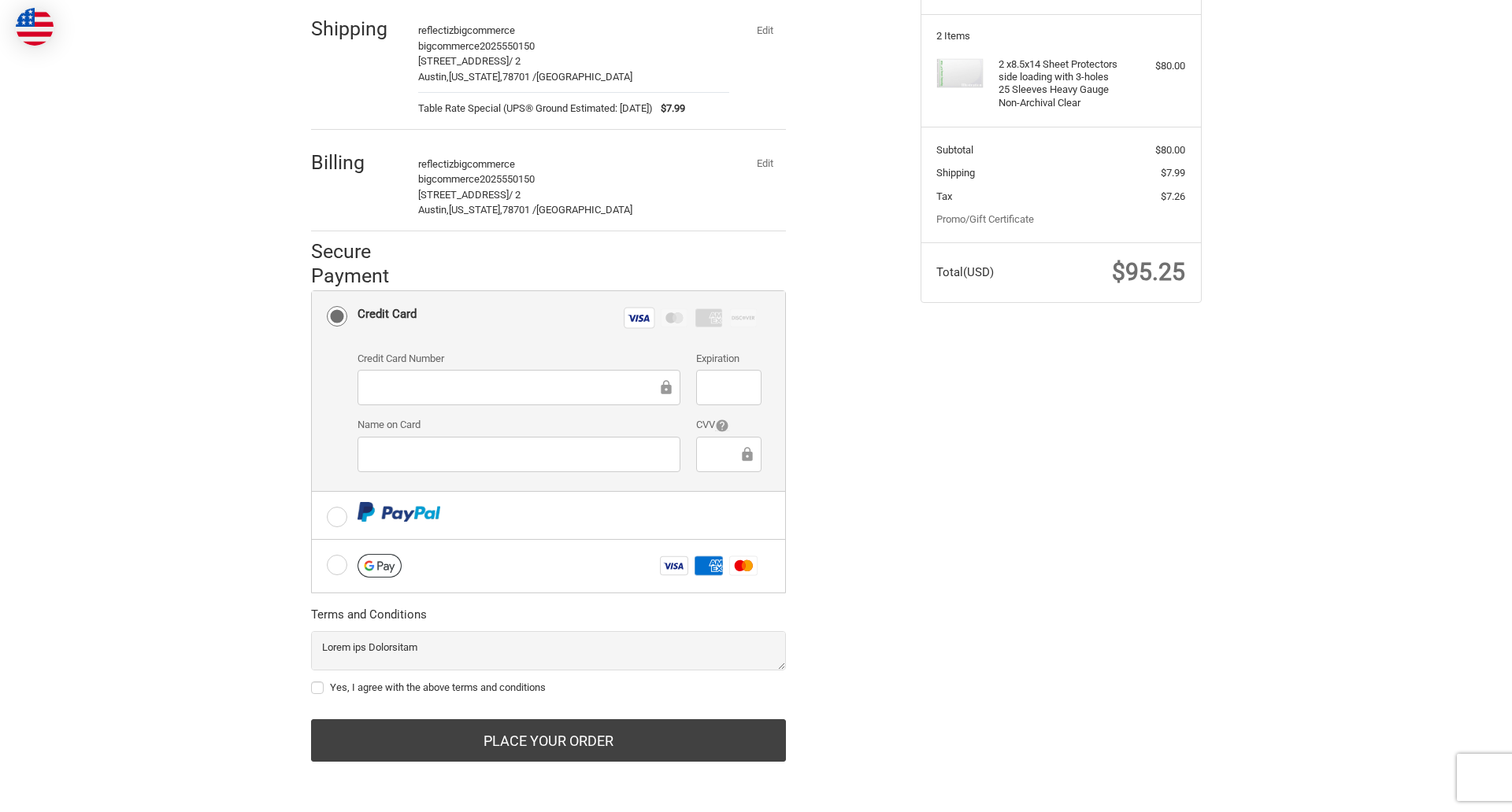
click at [548, 688] on label "Yes, I agree with the above terms and conditions" at bounding box center [548, 687] width 474 height 12
click at [312, 681] on input "Yes, I agree with the above terms and conditions" at bounding box center [311, 680] width 1 height 1
checkbox input "true"
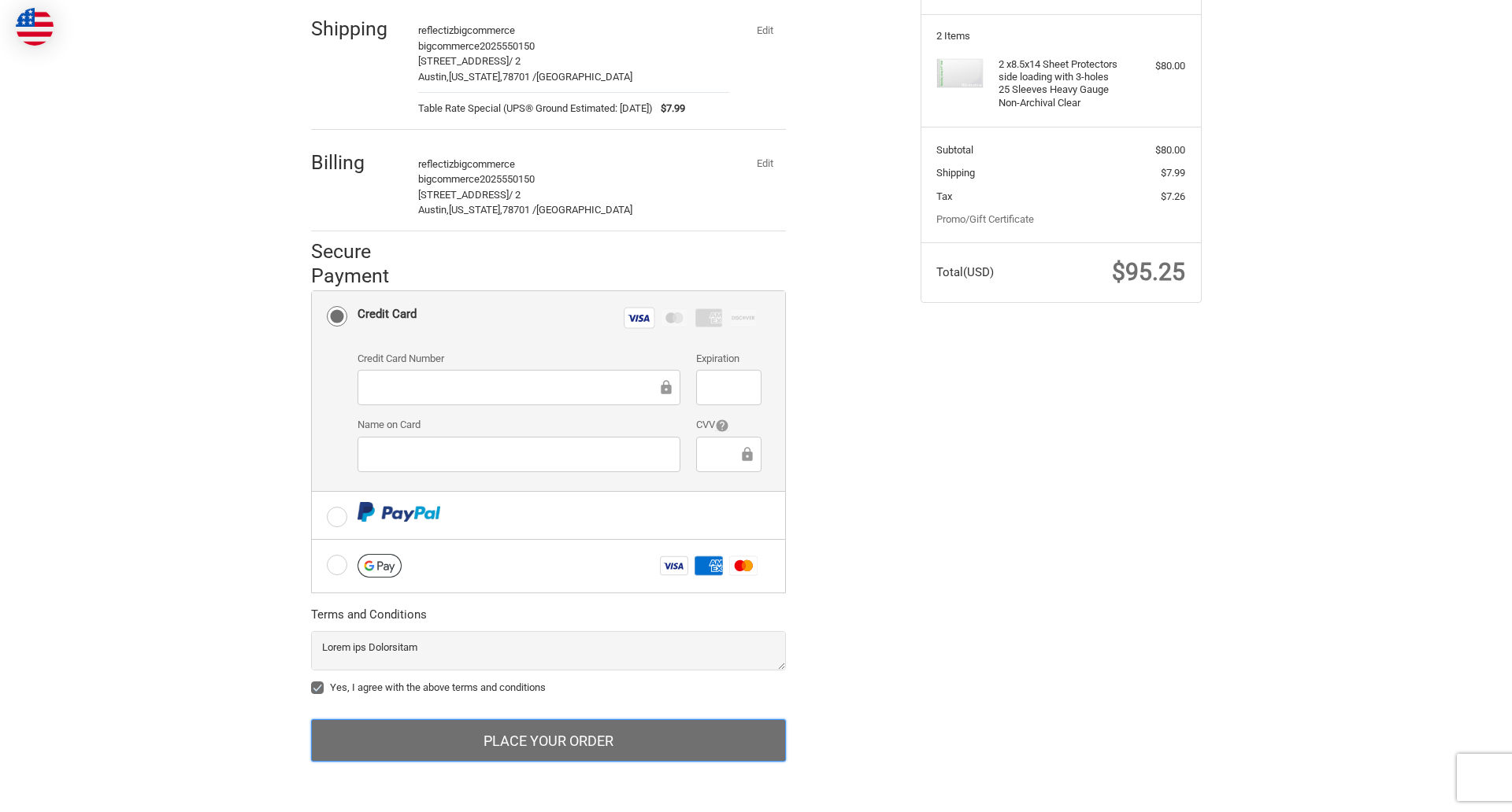
click at [548, 740] on button "Place Your Order" at bounding box center [548, 740] width 474 height 43
